Goal: Find specific page/section: Find specific page/section

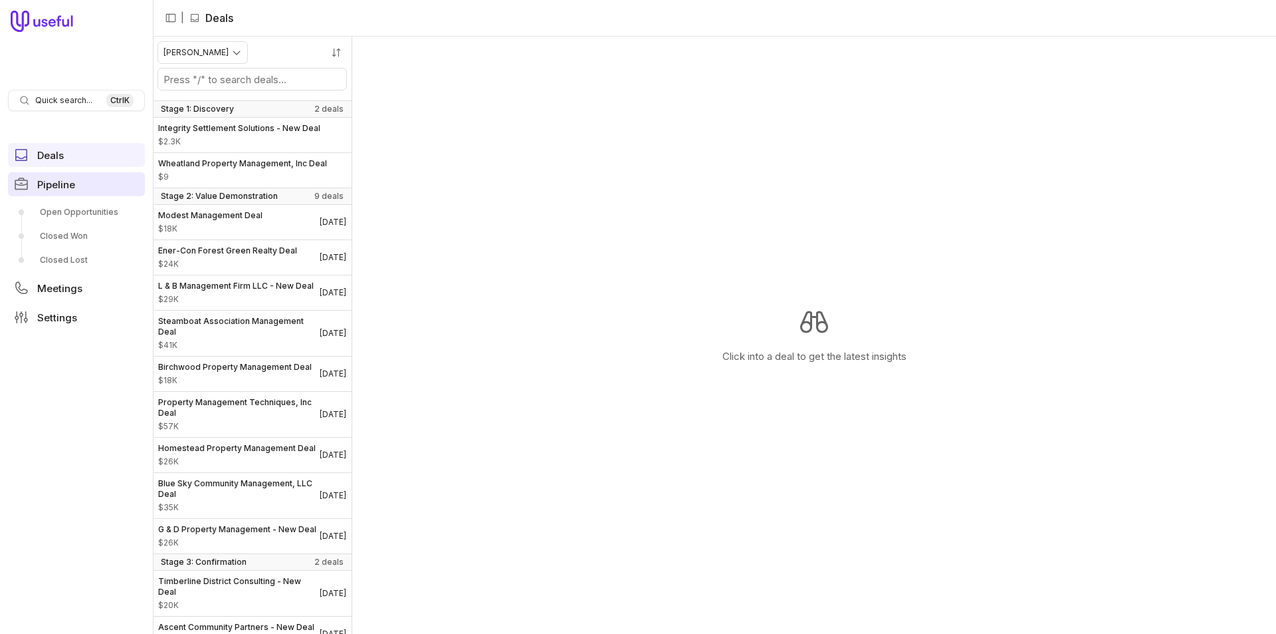
click at [96, 183] on link "Pipeline" at bounding box center [76, 184] width 137 height 24
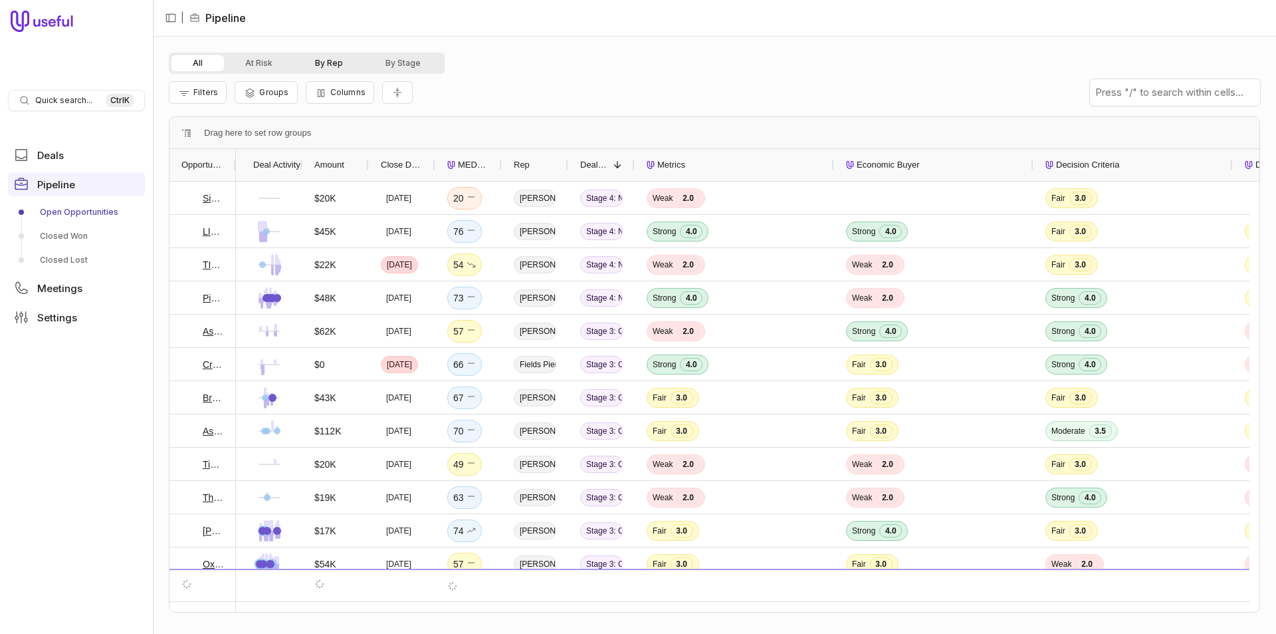
click at [332, 58] on button "By Rep" at bounding box center [329, 63] width 70 height 16
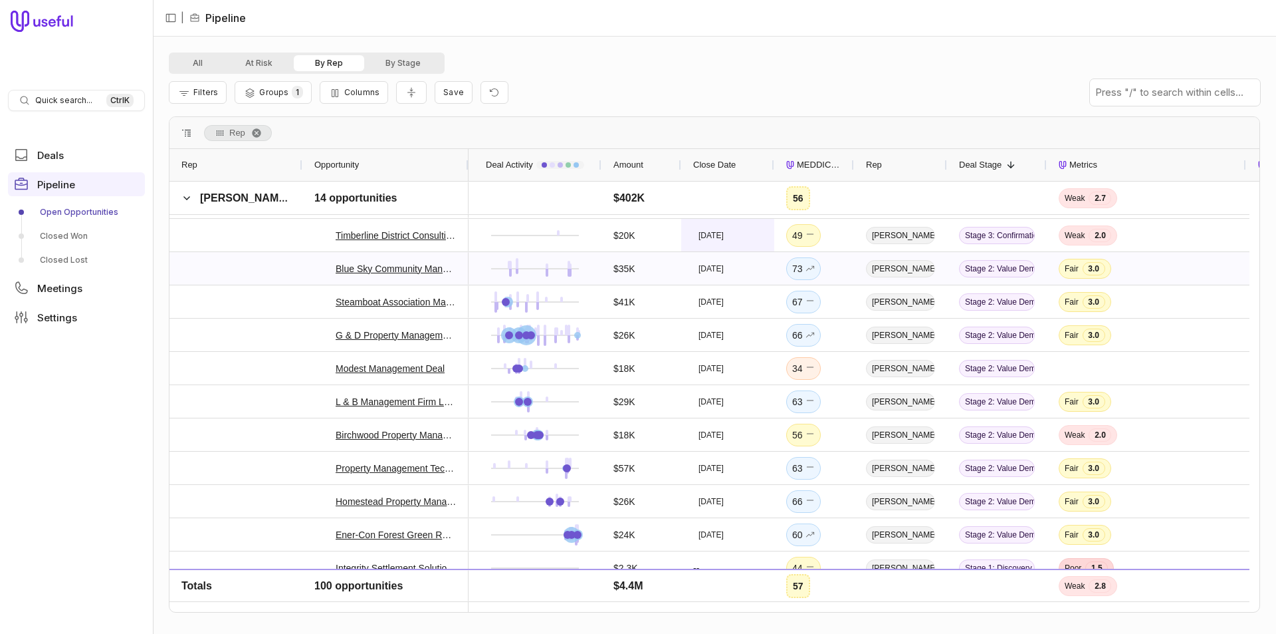
scroll to position [266, 0]
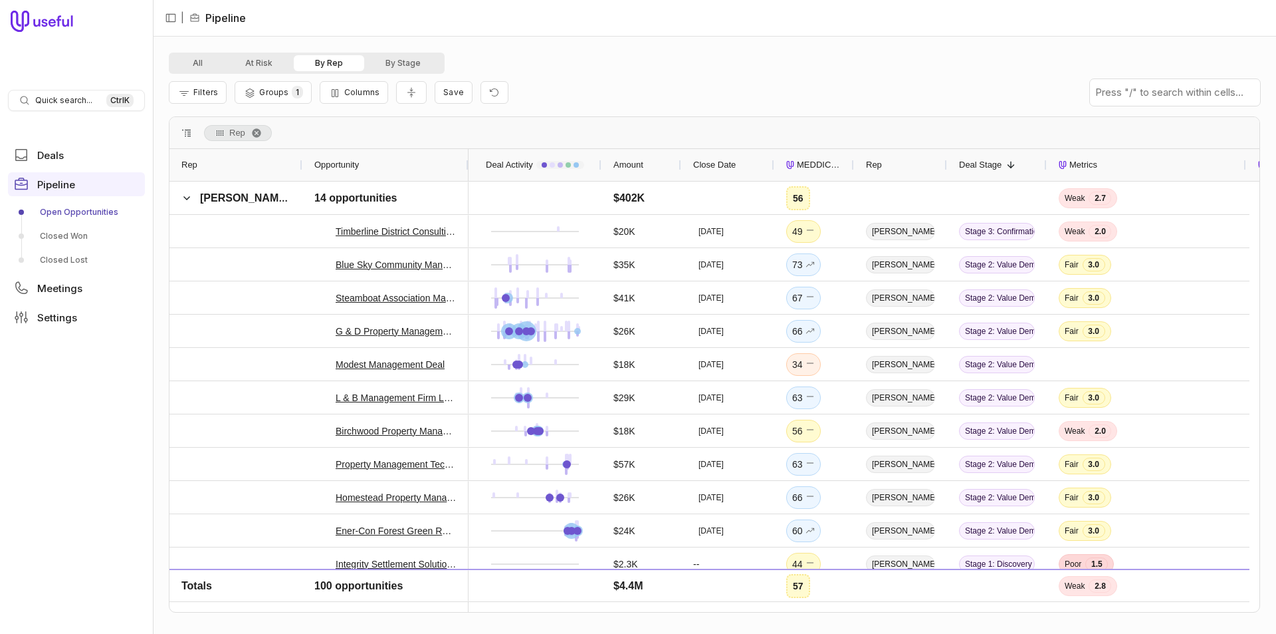
click at [800, 158] on span "MEDDICC Score" at bounding box center [819, 165] width 45 height 16
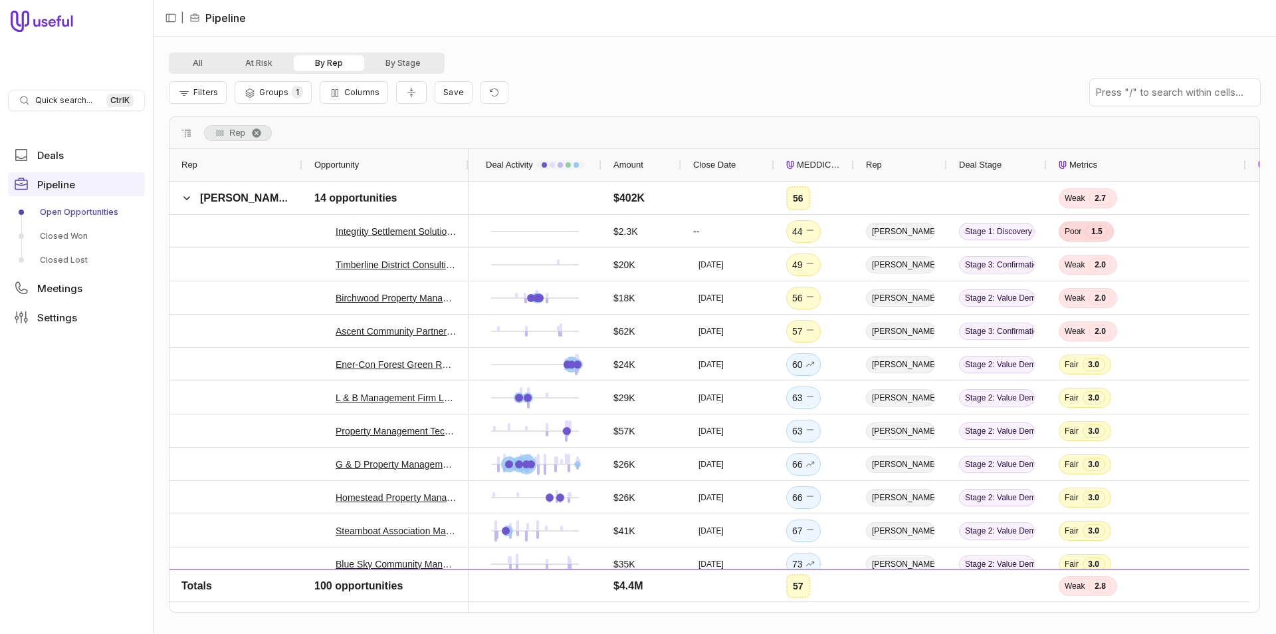
click at [796, 162] on div "MEDDICC Score" at bounding box center [814, 165] width 56 height 32
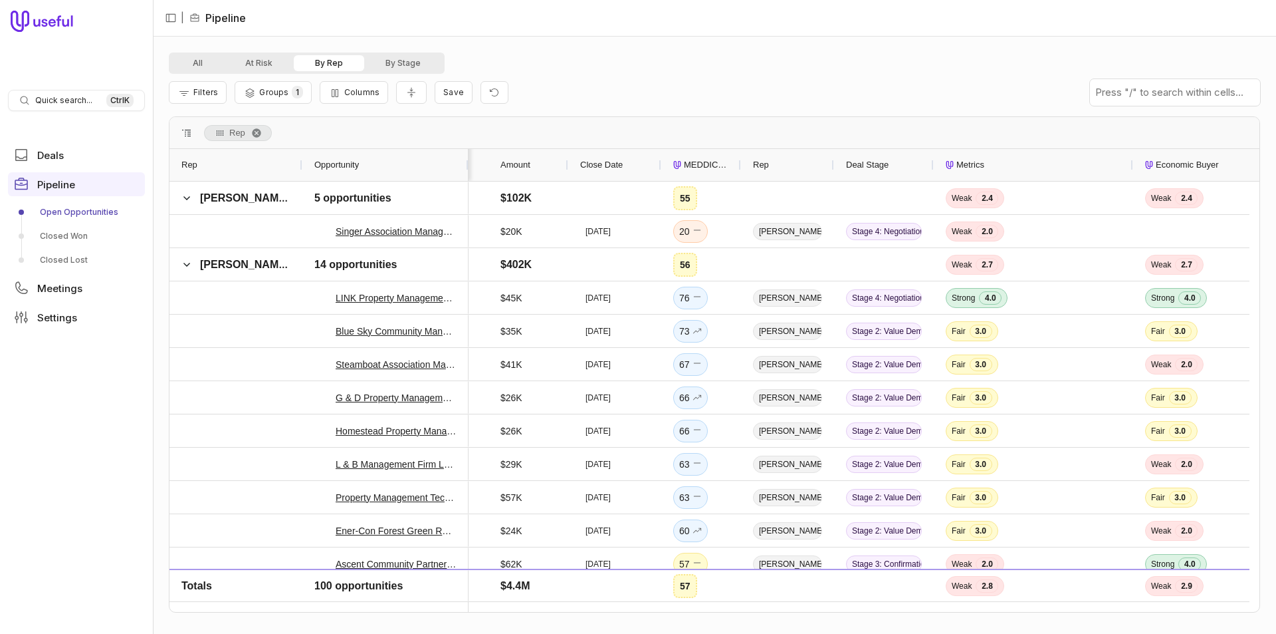
scroll to position [0, 419]
